Goal: Navigation & Orientation: Find specific page/section

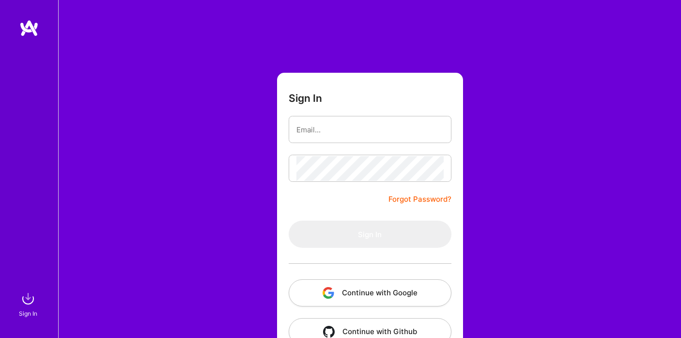
click at [420, 291] on button "Continue with Google" at bounding box center [370, 292] width 163 height 27
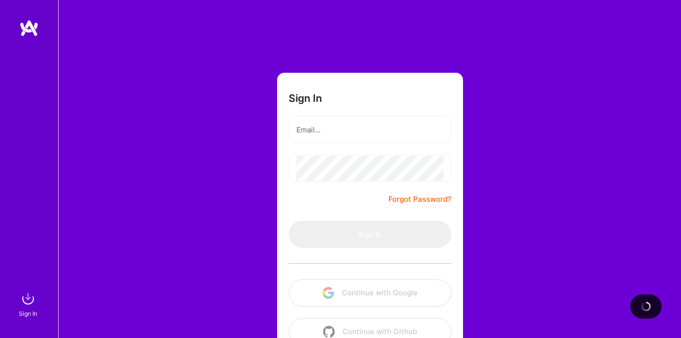
scroll to position [26, 0]
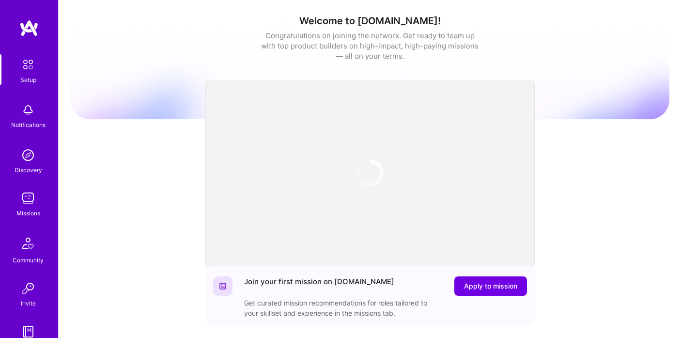
scroll to position [66, 0]
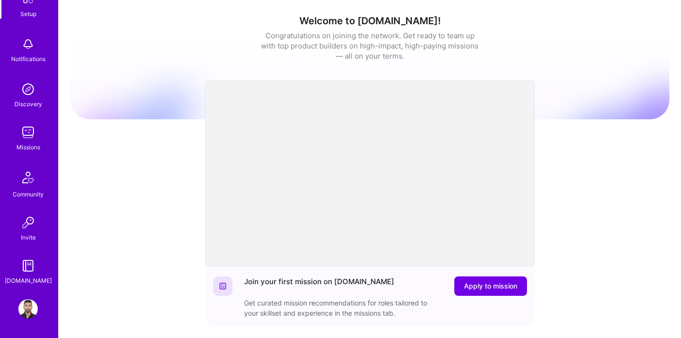
click at [25, 305] on img at bounding box center [27, 308] width 19 height 19
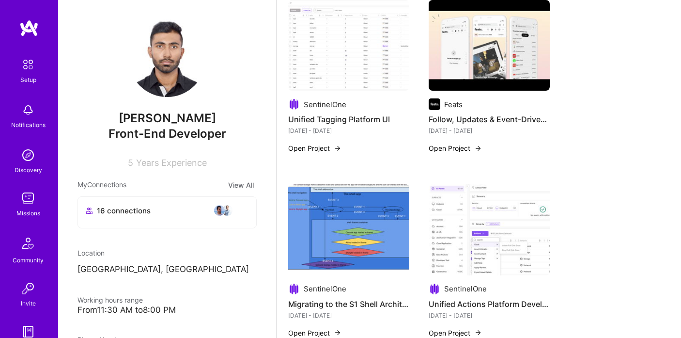
scroll to position [1008, 0]
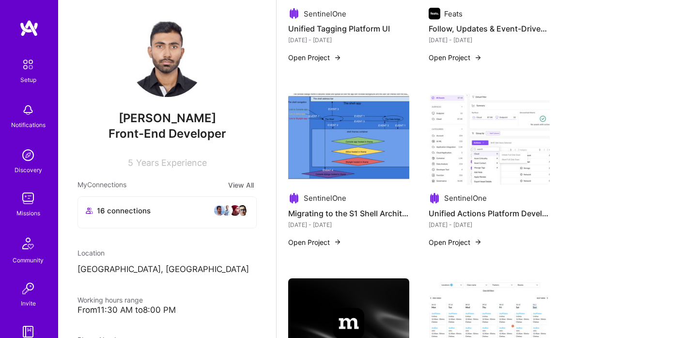
click at [447, 240] on button "Open Project" at bounding box center [455, 242] width 53 height 10
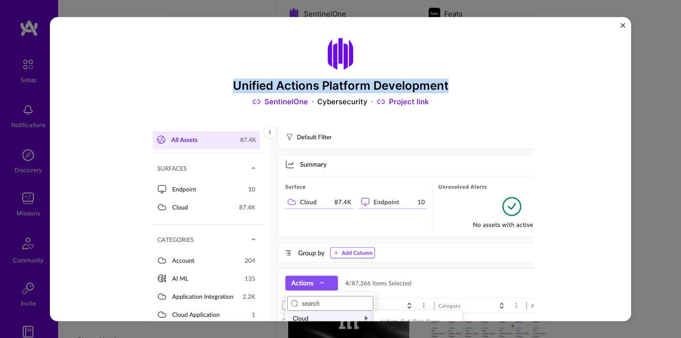
drag, startPoint x: 236, startPoint y: 86, endPoint x: 447, endPoint y: 89, distance: 210.7
click at [447, 89] on h3 "Unified Actions Platform Development" at bounding box center [341, 86] width 388 height 14
copy h3 "Unified Actions Platform Development"
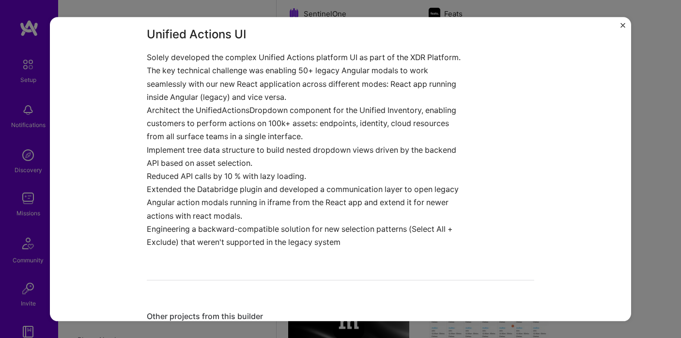
scroll to position [636, 0]
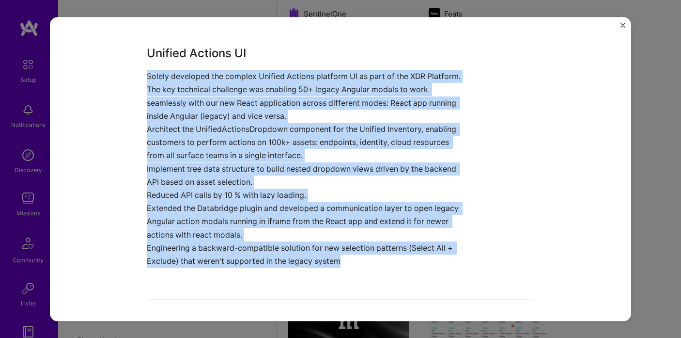
drag, startPoint x: 147, startPoint y: 76, endPoint x: 334, endPoint y: 290, distance: 283.9
click at [334, 290] on div "Unified Actions Platform Development SentinelOne Cybersecurity Project link Rol…" at bounding box center [341, 137] width 388 height 1475
copy div "Solely developed the complex Unified Actions platform UI as part of the XDR Pla…"
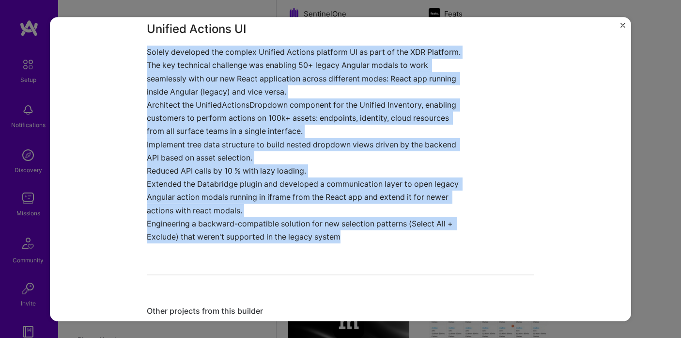
scroll to position [633, 0]
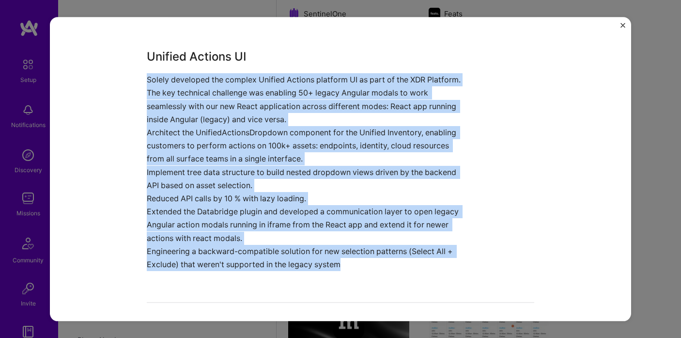
click at [621, 24] on img "Close" at bounding box center [623, 25] width 5 height 5
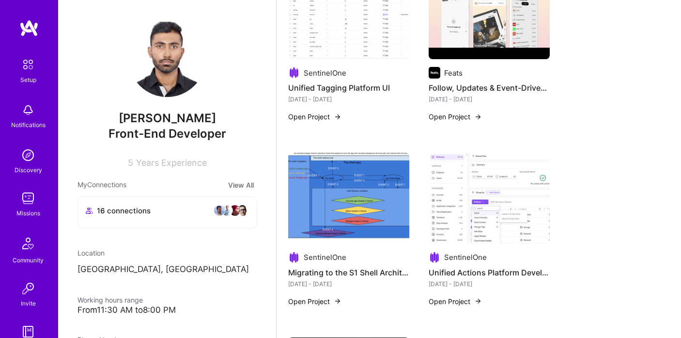
scroll to position [995, 0]
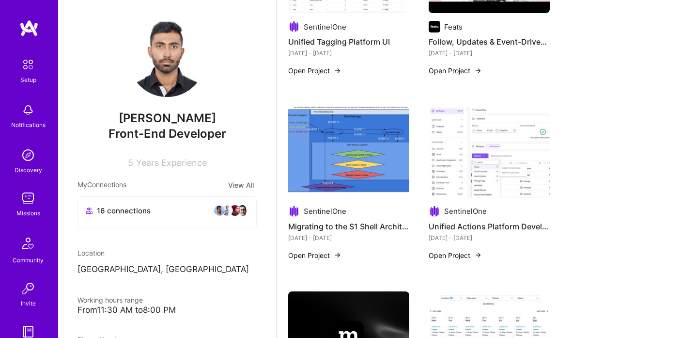
click at [470, 193] on img at bounding box center [489, 152] width 121 height 91
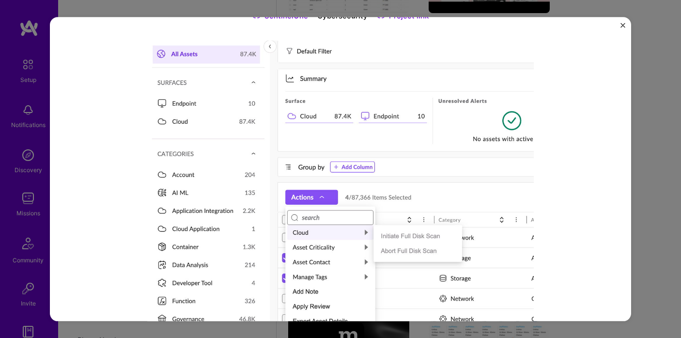
scroll to position [33, 0]
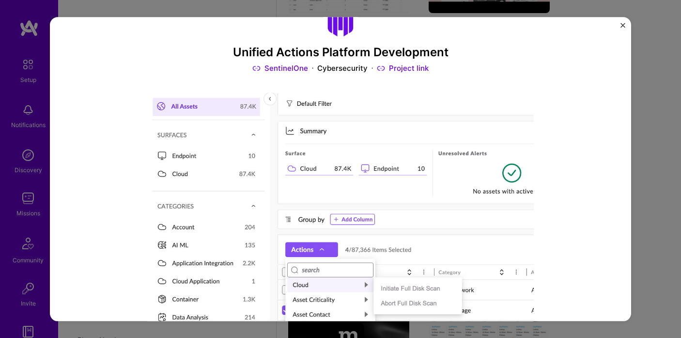
click at [404, 70] on link "Project link" at bounding box center [403, 68] width 52 height 10
click at [622, 25] on img "Close" at bounding box center [623, 25] width 5 height 5
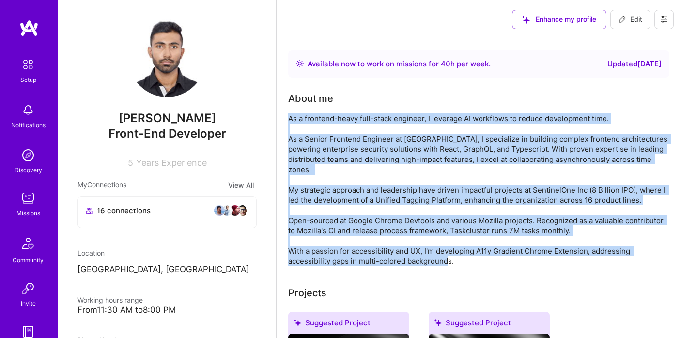
drag, startPoint x: 289, startPoint y: 120, endPoint x: 429, endPoint y: 259, distance: 197.6
click at [429, 259] on div "As a frontend-heavy full-stack engineer, I leverage AI workflows to reduce deve…" at bounding box center [478, 189] width 381 height 153
copy div "As a frontend-heavy full-stack engineer, I leverage AI workflows to reduce deve…"
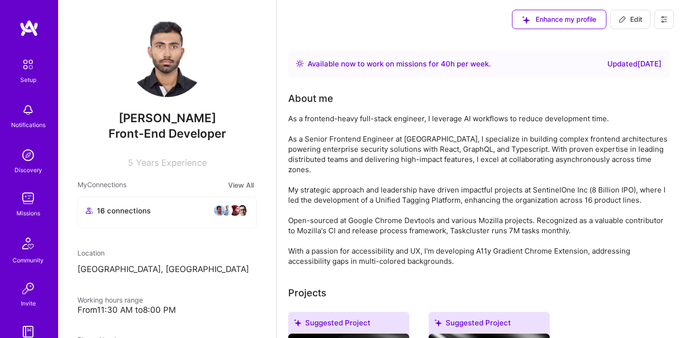
click at [449, 190] on div "As a frontend-heavy full-stack engineer, I leverage AI workflows to reduce deve…" at bounding box center [478, 189] width 381 height 153
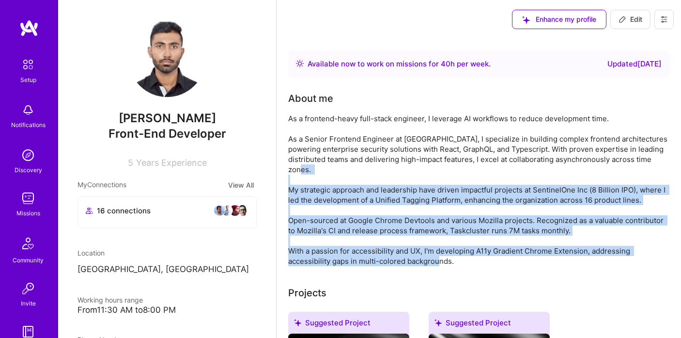
drag, startPoint x: 289, startPoint y: 182, endPoint x: 466, endPoint y: 249, distance: 189.9
click at [466, 249] on div "As a frontend-heavy full-stack engineer, I leverage AI workflows to reduce deve…" at bounding box center [478, 189] width 381 height 153
copy div "My strategic approach and leadership have driven impactful projects at Sentinel…"
click at [523, 179] on div "As a frontend-heavy full-stack engineer, I leverage AI workflows to reduce deve…" at bounding box center [478, 189] width 381 height 153
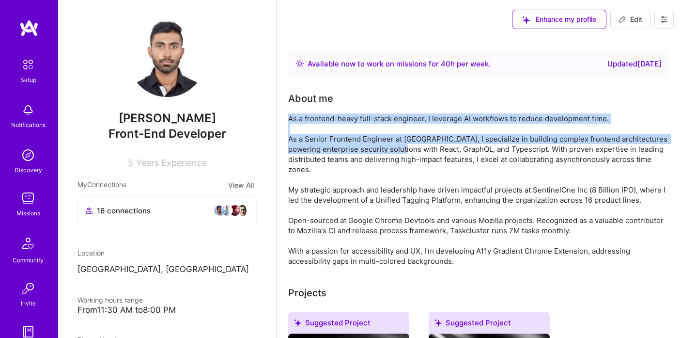
drag, startPoint x: 288, startPoint y: 119, endPoint x: 392, endPoint y: 151, distance: 108.8
click at [392, 151] on div "As a frontend-heavy full-stack engineer, I leverage AI workflows to reduce deve…" at bounding box center [478, 189] width 381 height 153
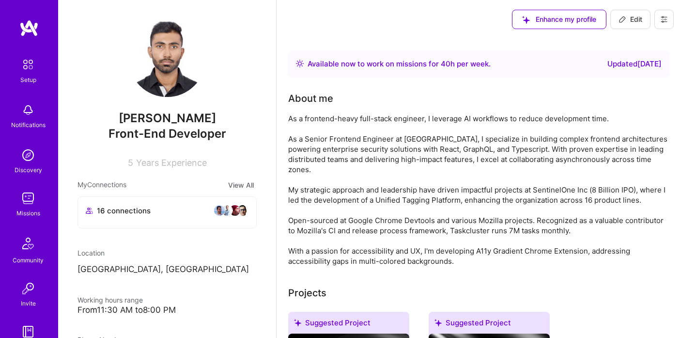
click at [516, 165] on div "As a frontend-heavy full-stack engineer, I leverage AI workflows to reduce deve…" at bounding box center [478, 189] width 381 height 153
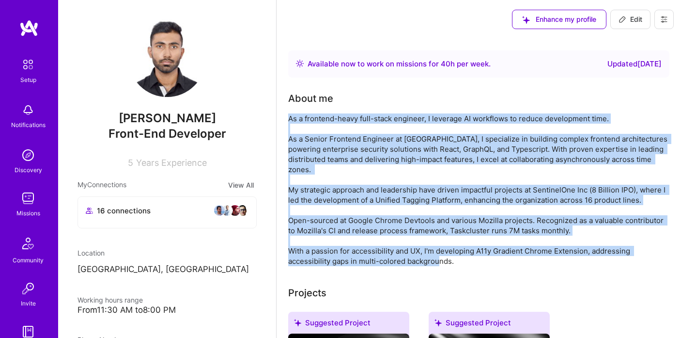
drag, startPoint x: 287, startPoint y: 118, endPoint x: 545, endPoint y: 249, distance: 289.4
copy div "As a frontend-heavy full-stack engineer, I leverage AI workflows to reduce deve…"
